Goal: Task Accomplishment & Management: Manage account settings

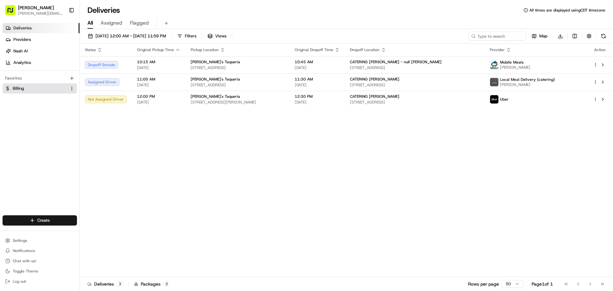
click at [23, 89] on span "Billing" at bounding box center [18, 89] width 11 height 6
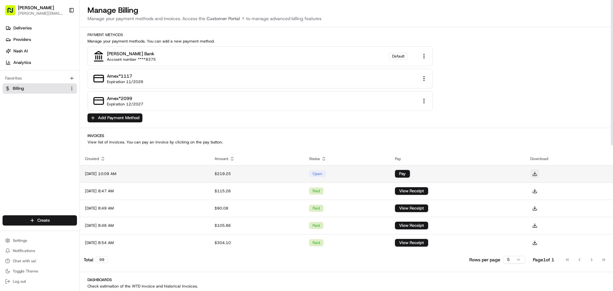
click at [539, 174] on button at bounding box center [534, 173] width 9 height 9
click at [326, 171] on div "open" at bounding box center [317, 173] width 17 height 7
